Goal: Check status: Check status

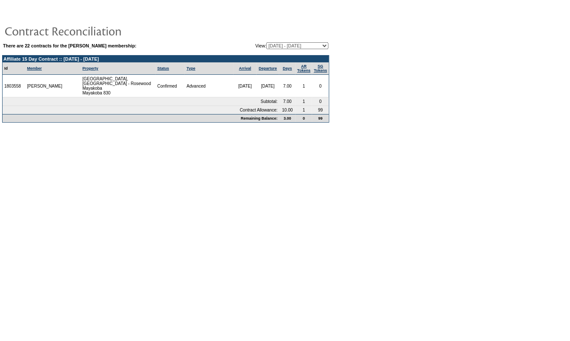
click at [300, 45] on select "12/04/07 - 01/31/09 02/01/09 - 10/31/09 11/01/09 - 10/31/10 11/01/10 - 10/31/11…" at bounding box center [297, 45] width 62 height 7
select select "122138"
click at [266, 42] on select "12/04/07 - 01/31/09 02/01/09 - 10/31/09 11/01/09 - 10/31/10 11/01/10 - 10/31/11…" at bounding box center [297, 45] width 62 height 7
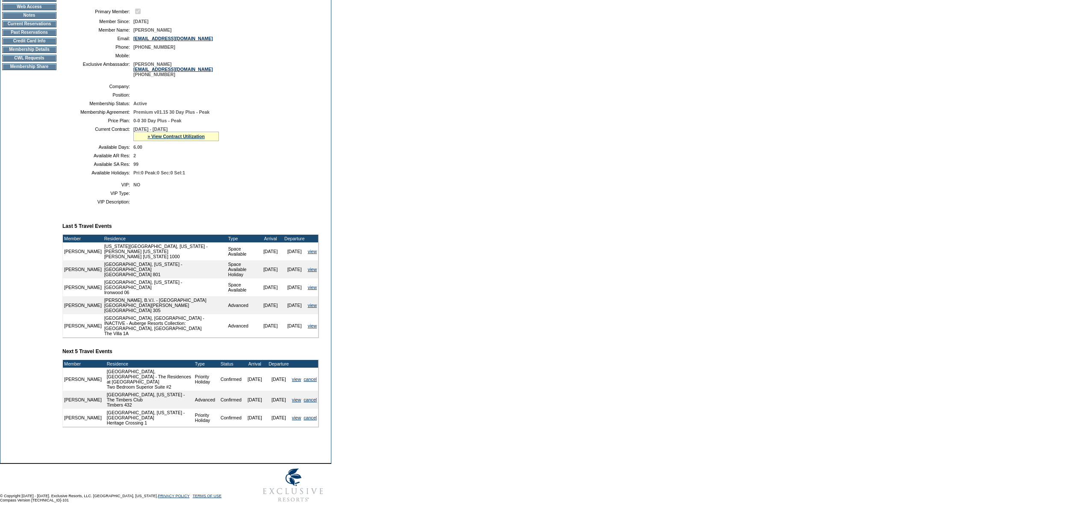
scroll to position [117, 0]
click at [171, 139] on link "» View Contract Utilization" at bounding box center [175, 136] width 57 height 5
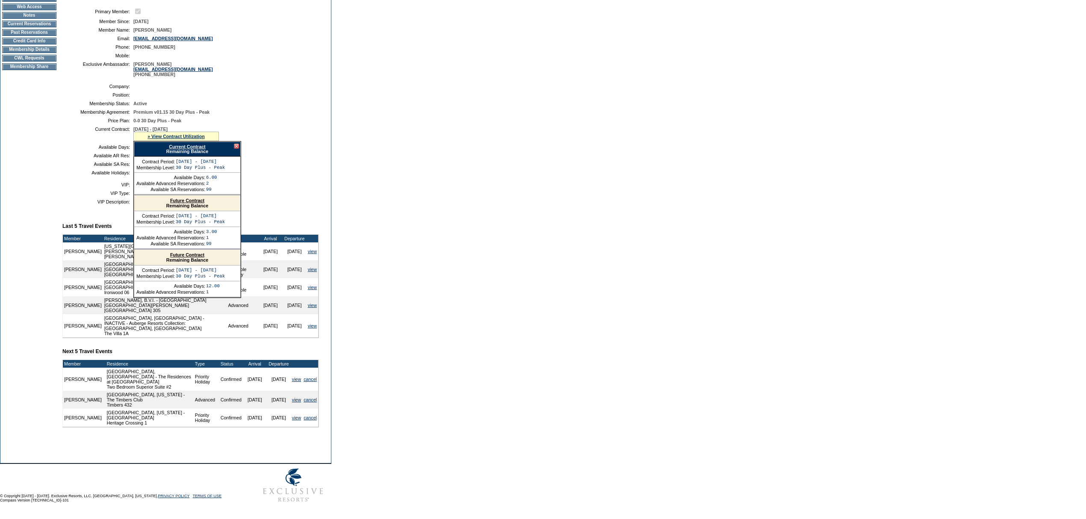
click at [189, 149] on link "Current Contract" at bounding box center [187, 146] width 36 height 5
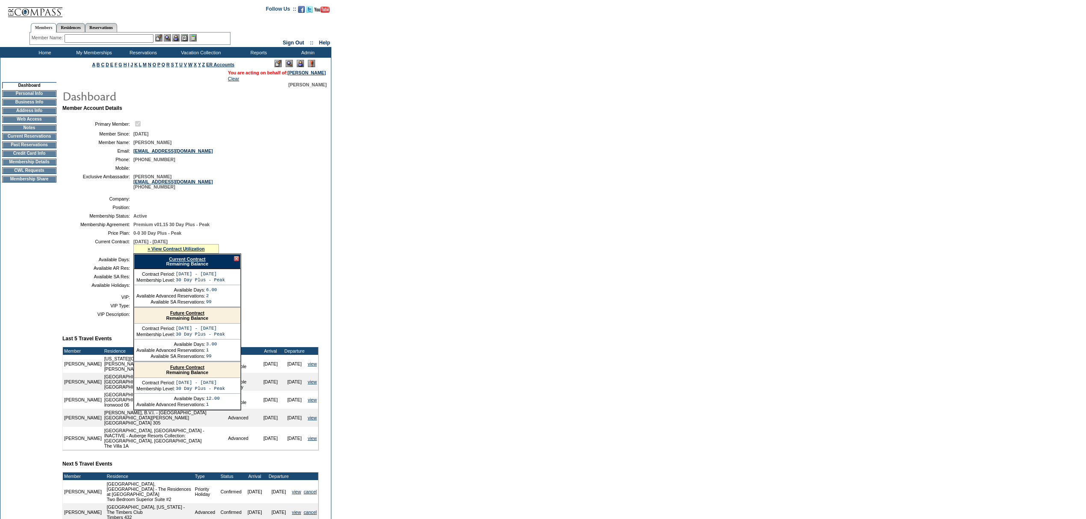
click at [85, 39] on input "text" at bounding box center [109, 38] width 89 height 9
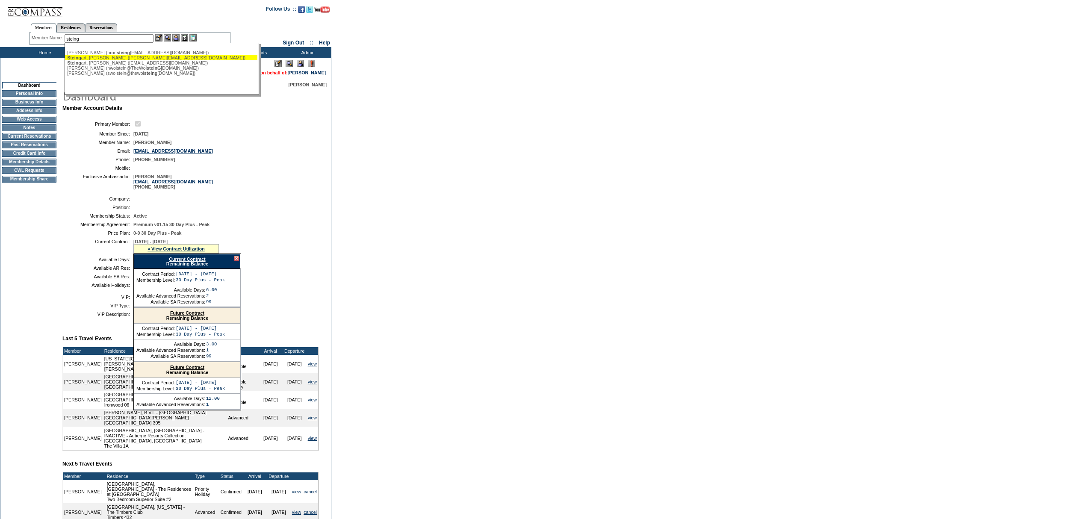
click at [101, 59] on div "Steing art, [PERSON_NAME] ([PERSON_NAME][EMAIL_ADDRESS][DOMAIN_NAME])" at bounding box center [161, 57] width 188 height 5
type input "[PERSON_NAME] ([PERSON_NAME][EMAIL_ADDRESS][DOMAIN_NAME])"
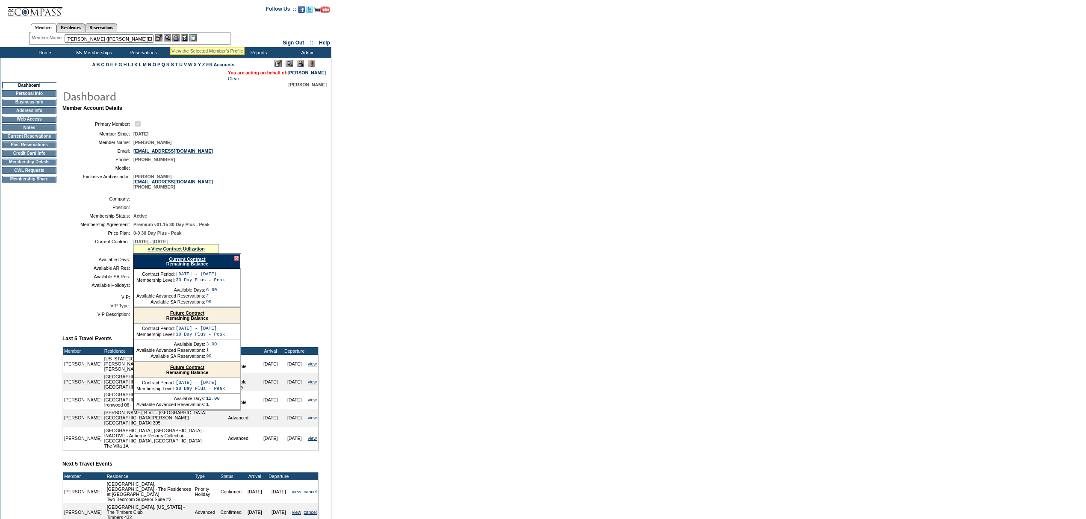
click at [175, 40] on img at bounding box center [175, 37] width 7 height 7
click at [170, 38] on img at bounding box center [167, 37] width 7 height 7
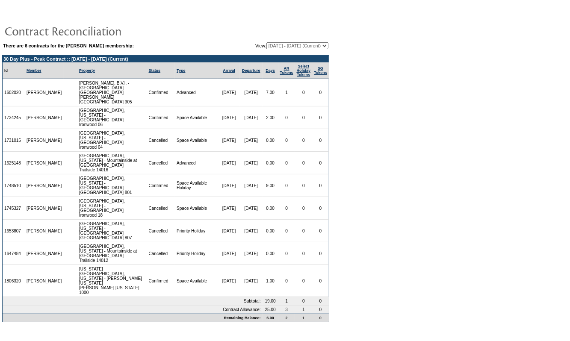
click at [289, 42] on select "04/28/23 - 10/31/24 11/01/24 - 10/31/25 (Current) 11/01/25 - 10/31/26 11/01/26 …" at bounding box center [297, 45] width 62 height 7
select select "147642"
click at [266, 42] on select "04/28/23 - 10/31/24 11/01/24 - 10/31/25 (Current) 11/01/25 - 10/31/26 11/01/26 …" at bounding box center [297, 45] width 62 height 7
